Goal: Task Accomplishment & Management: Use online tool/utility

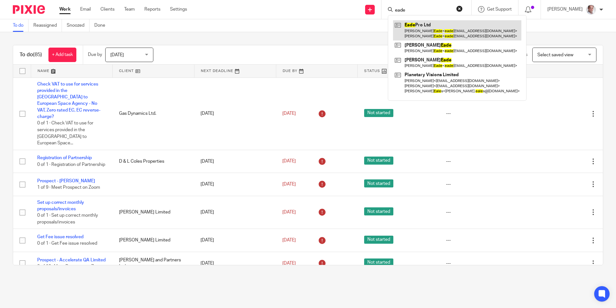
type input "eade"
click at [427, 32] on link at bounding box center [457, 30] width 128 height 20
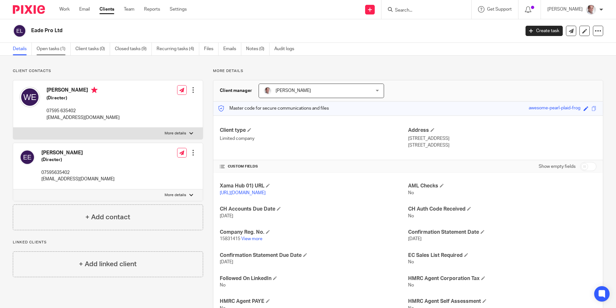
click at [52, 43] on link "Open tasks (1)" at bounding box center [54, 49] width 34 height 13
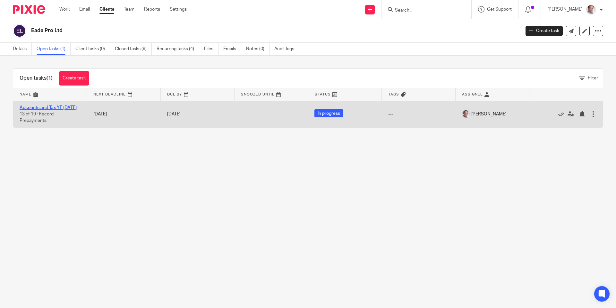
click at [64, 108] on link "Accounts and Tax YE [DATE]" at bounding box center [48, 107] width 57 height 4
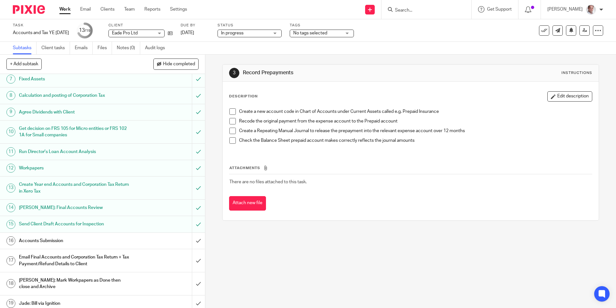
scroll to position [119, 0]
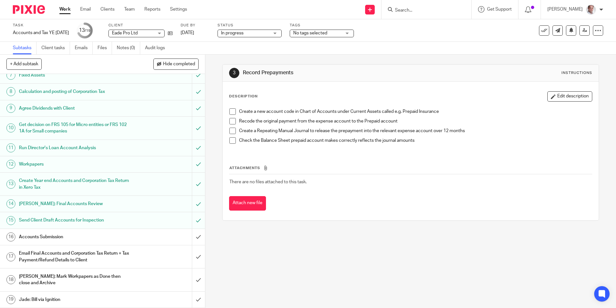
click at [55, 238] on h1 "Accounts Submission" at bounding box center [74, 237] width 111 height 10
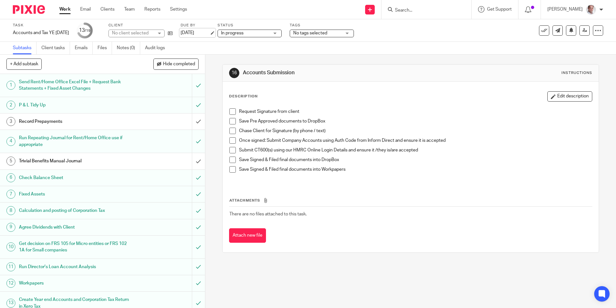
click at [194, 34] on link "21 Sep 2025" at bounding box center [195, 33] width 29 height 7
click at [234, 111] on span at bounding box center [233, 111] width 6 height 6
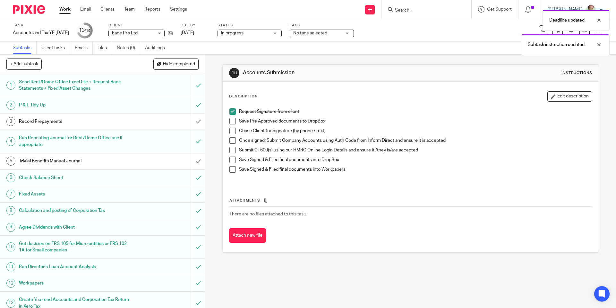
click at [231, 122] on span at bounding box center [233, 121] width 6 height 6
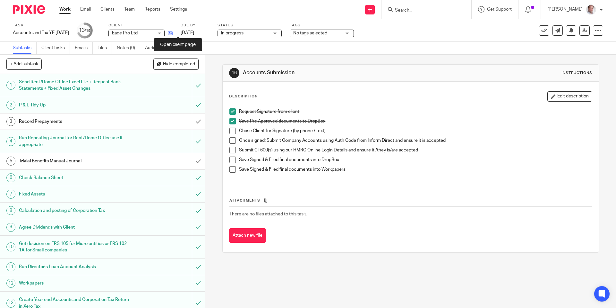
click at [173, 33] on icon at bounding box center [170, 33] width 5 height 5
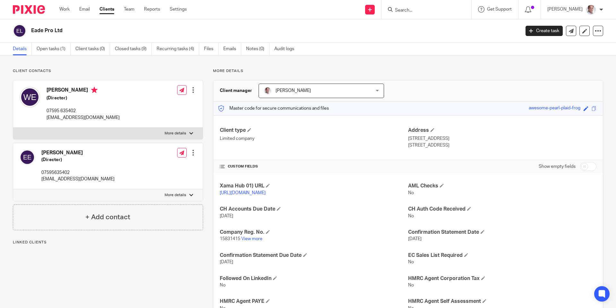
click at [422, 9] on input "Search" at bounding box center [424, 11] width 58 height 6
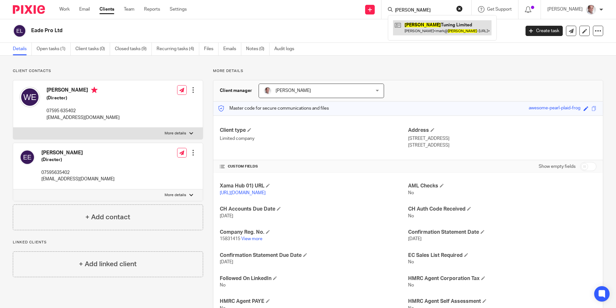
type input "[PERSON_NAME]"
click at [427, 26] on link at bounding box center [442, 27] width 99 height 15
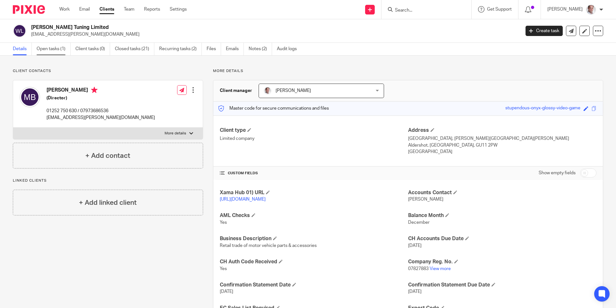
click at [50, 52] on link "Open tasks (1)" at bounding box center [54, 49] width 34 height 13
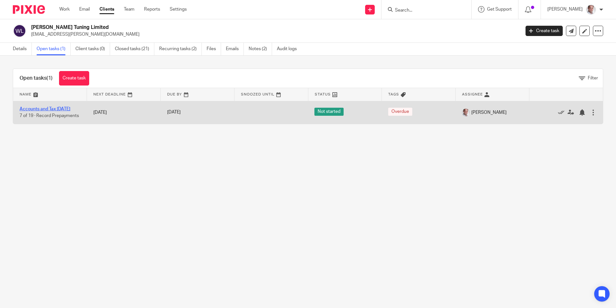
click at [36, 108] on link "Accounts and Tax [DATE]" at bounding box center [45, 109] width 51 height 4
